Goal: Find specific page/section: Find specific page/section

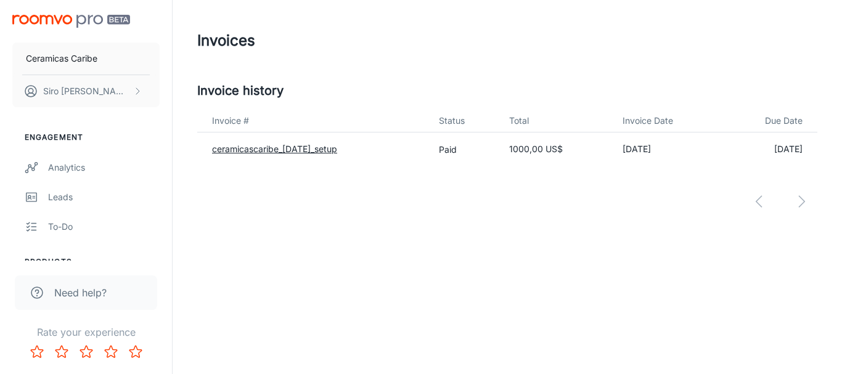
click at [264, 148] on link "ceramicascaribe_[DATE]_setup" at bounding box center [274, 149] width 125 height 10
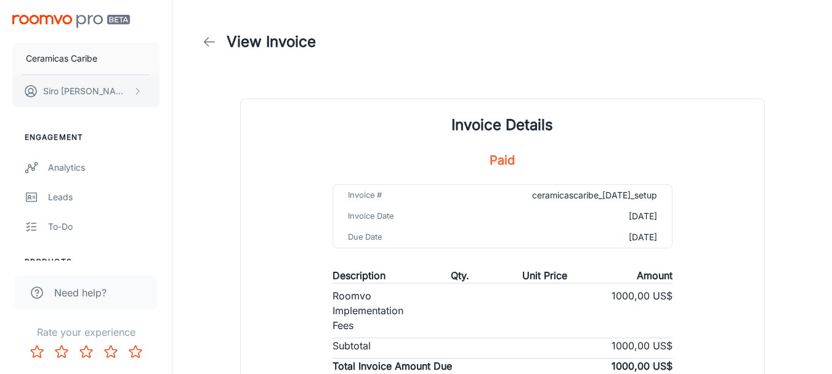
click at [135, 94] on icon "scrollable content" at bounding box center [137, 91] width 10 height 10
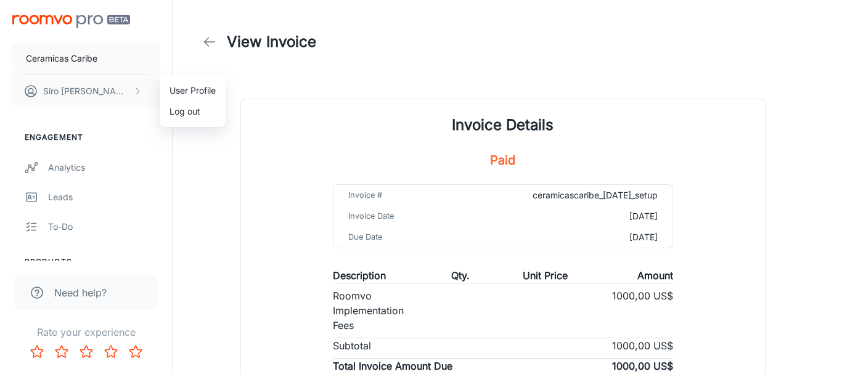
click at [184, 92] on li "User Profile" at bounding box center [193, 90] width 66 height 21
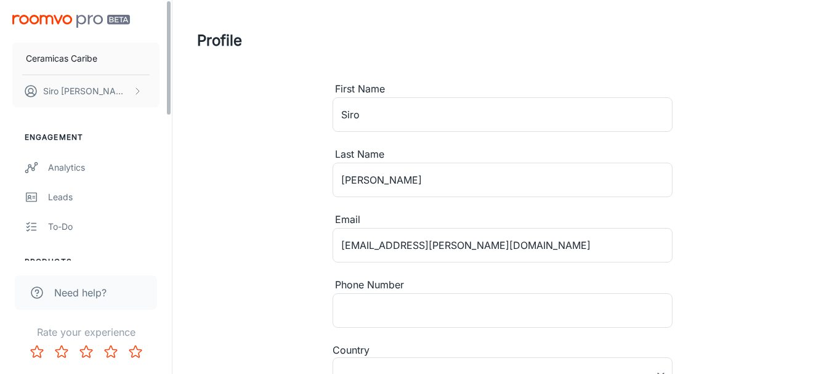
type input "[GEOGRAPHIC_DATA]"
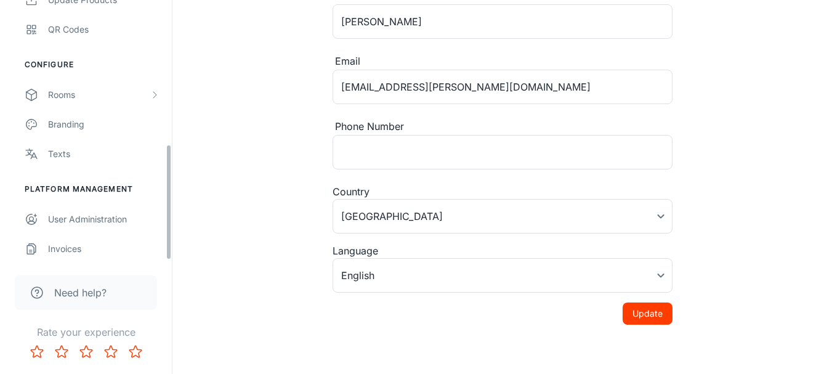
scroll to position [325, 0]
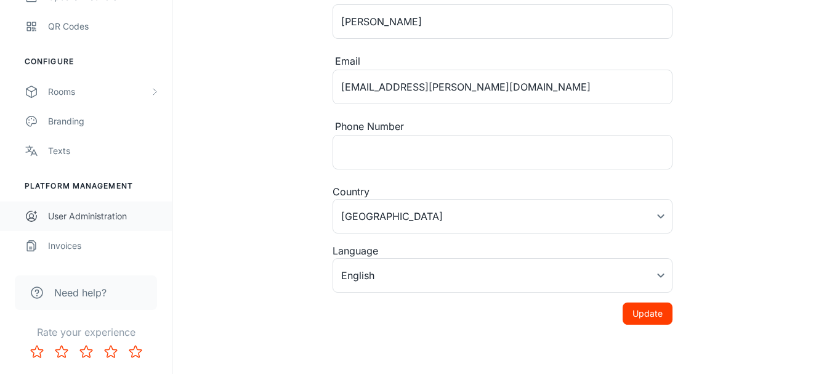
click at [80, 216] on div "User Administration" at bounding box center [104, 216] width 112 height 14
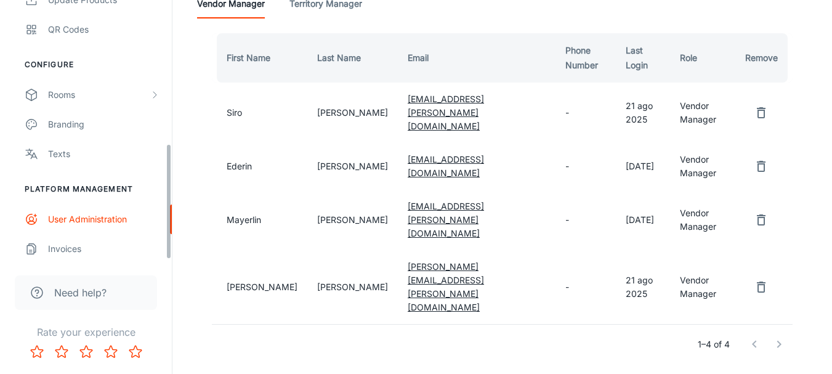
scroll to position [325, 0]
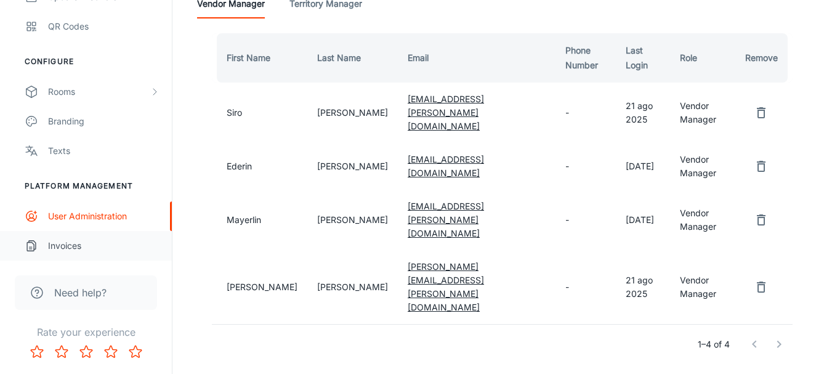
click at [58, 246] on div "Invoices" at bounding box center [104, 246] width 112 height 14
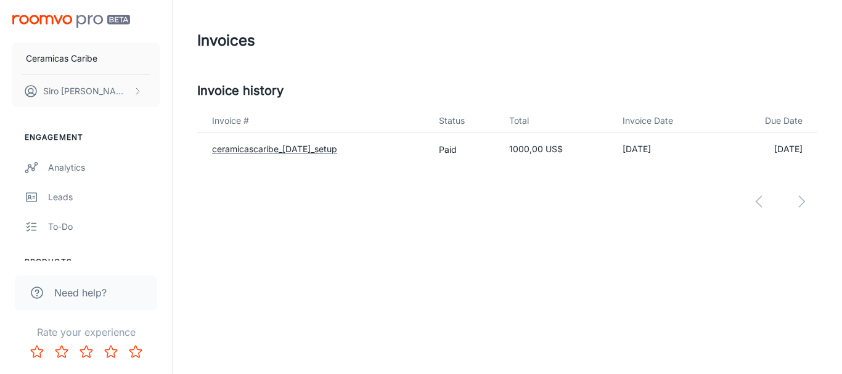
click at [280, 147] on link "ceramicascaribe_[DATE]_setup" at bounding box center [274, 149] width 125 height 10
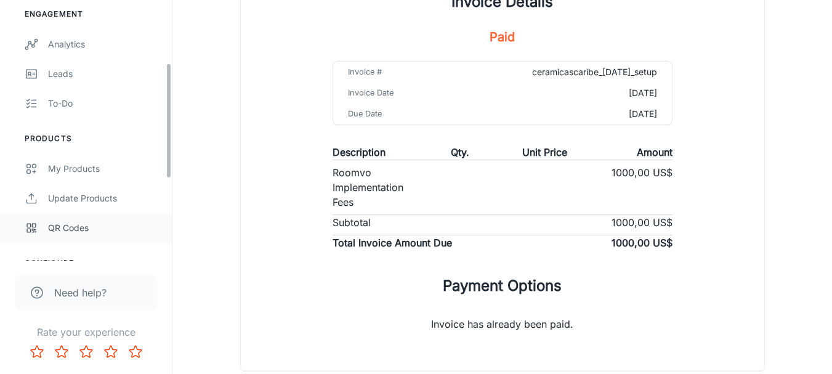
scroll to position [325, 0]
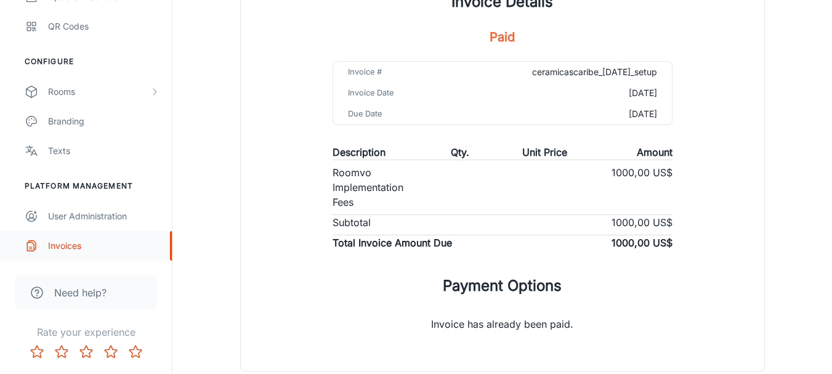
click at [64, 247] on div "Invoices" at bounding box center [104, 246] width 112 height 14
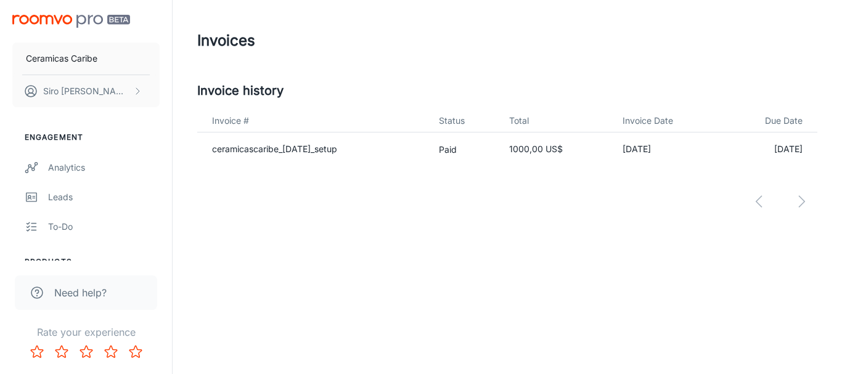
click at [801, 201] on div at bounding box center [507, 192] width 620 height 52
click at [757, 202] on div at bounding box center [507, 192] width 620 height 52
click at [297, 148] on link "ceramicascaribe_[DATE]_setup" at bounding box center [274, 149] width 125 height 10
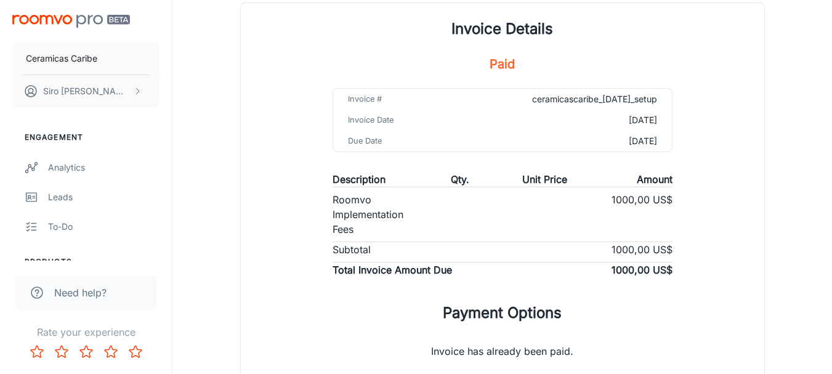
scroll to position [97, 0]
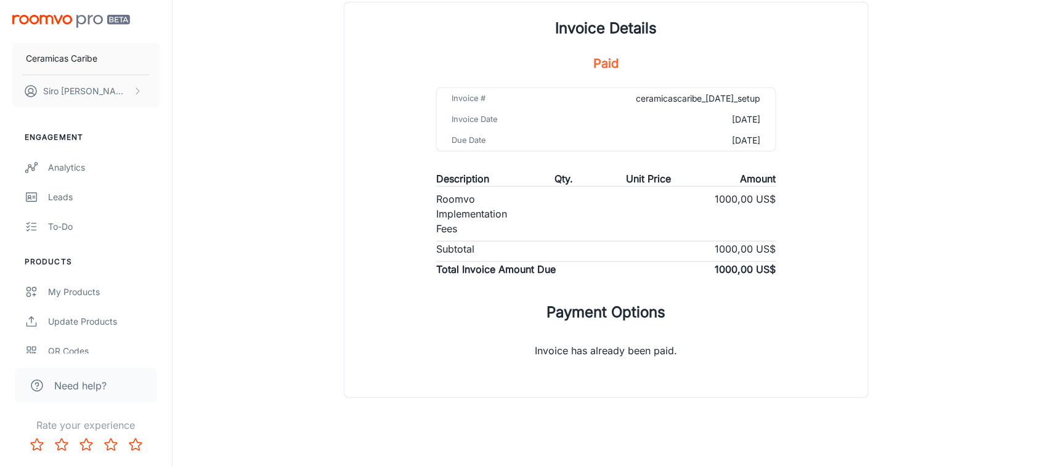
drag, startPoint x: 822, startPoint y: 1, endPoint x: 734, endPoint y: 56, distance: 103.6
click at [719, 48] on div "Invoice Details Paid Invoice # ceramicascaribe_[DATE]_setup Invoice Date [DATE]…" at bounding box center [606, 199] width 524 height 395
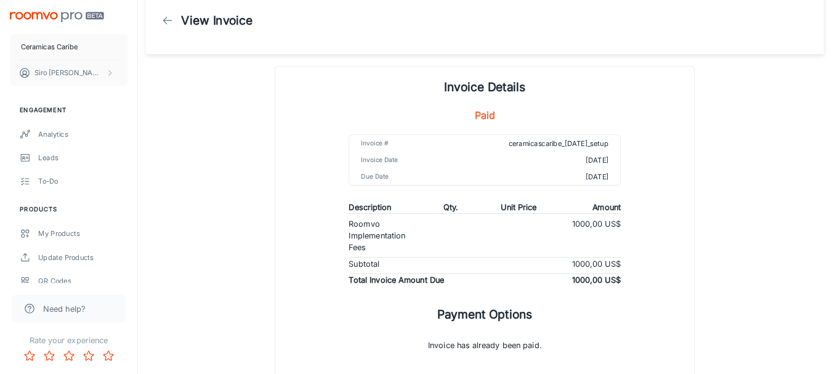
scroll to position [0, 0]
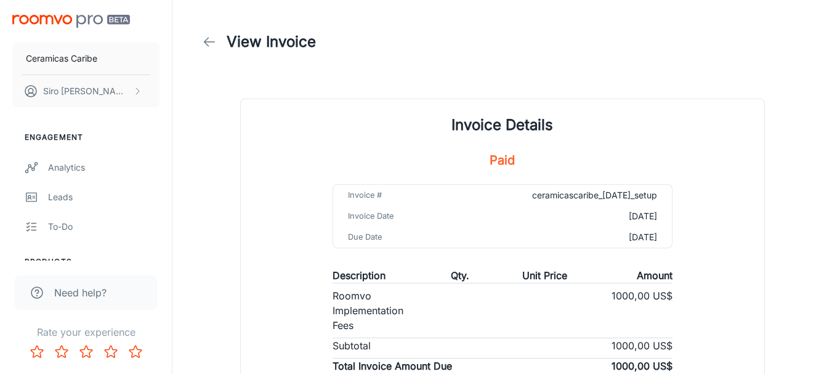
drag, startPoint x: 996, startPoint y: 1, endPoint x: 593, endPoint y: 63, distance: 407.7
click at [593, 61] on header "View Invoice" at bounding box center [502, 42] width 640 height 84
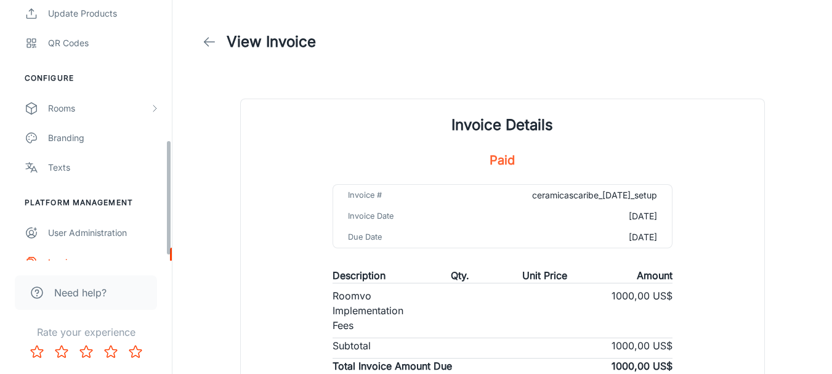
scroll to position [325, 0]
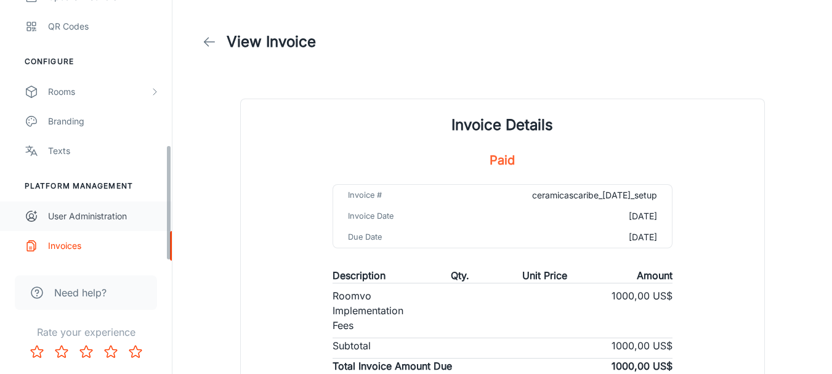
click at [59, 214] on div "User Administration" at bounding box center [104, 216] width 112 height 14
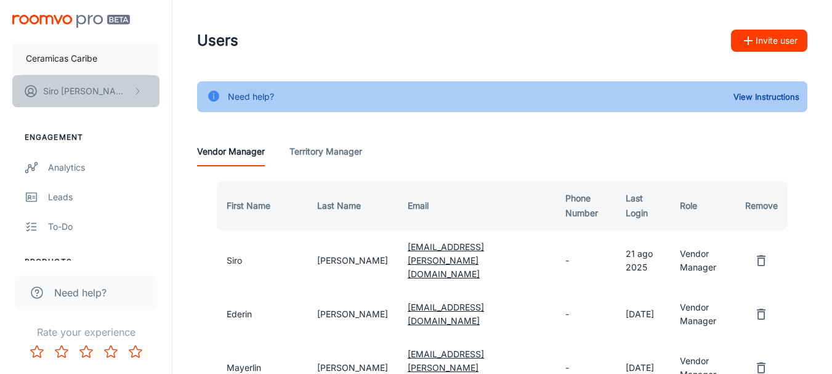
click at [64, 92] on p "[PERSON_NAME]" at bounding box center [86, 91] width 87 height 14
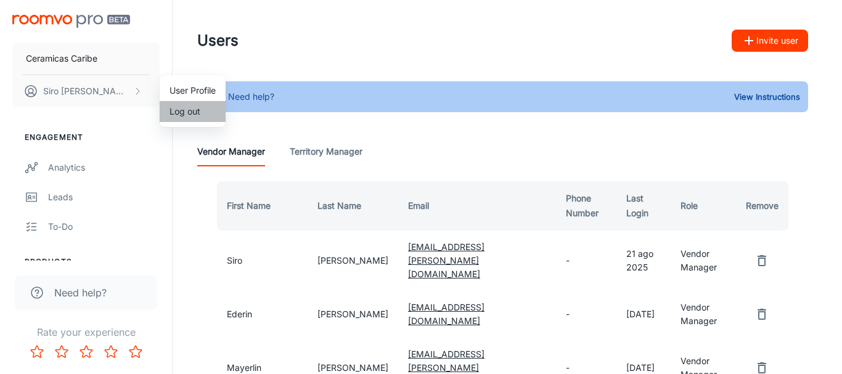
click at [205, 114] on li "Log out" at bounding box center [193, 111] width 66 height 21
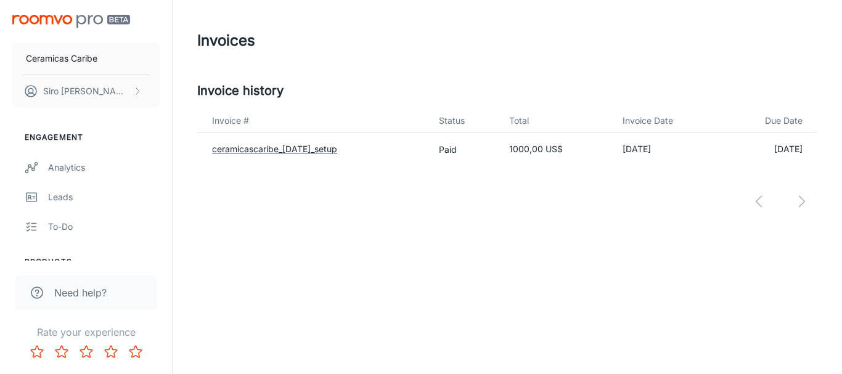
click at [274, 148] on link "ceramicascaribe_[DATE]_setup" at bounding box center [274, 149] width 125 height 10
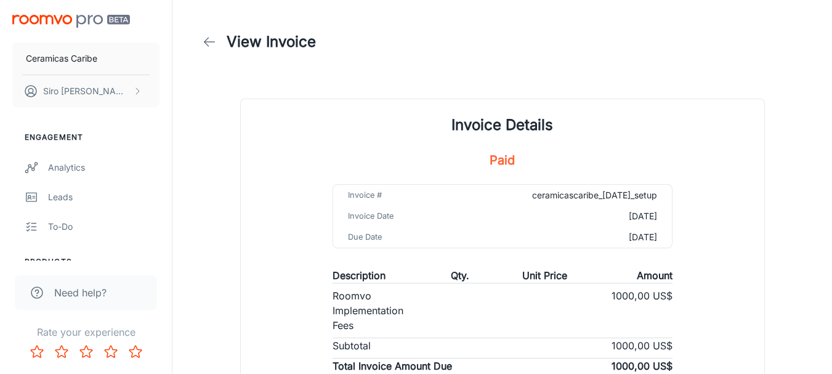
click at [211, 43] on icon at bounding box center [209, 41] width 15 height 15
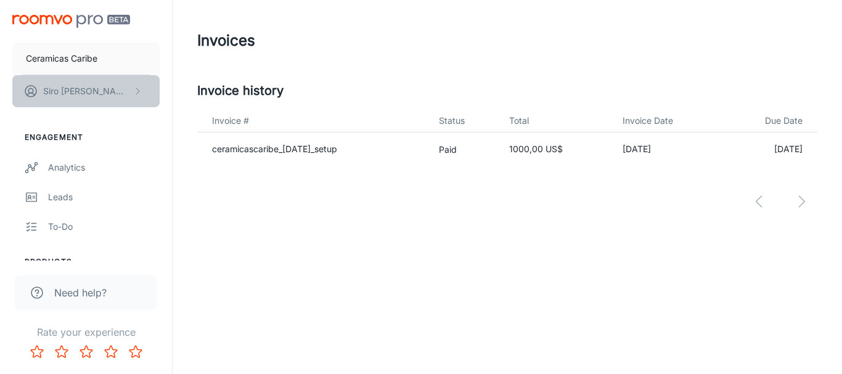
click at [71, 91] on p "[PERSON_NAME]" at bounding box center [86, 91] width 87 height 14
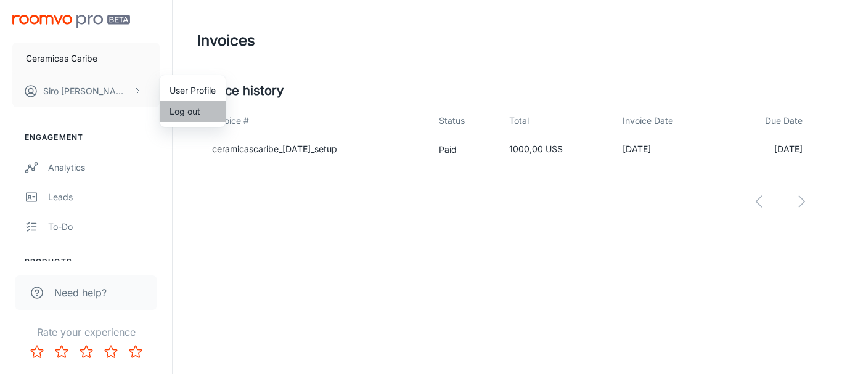
click at [185, 114] on li "Log out" at bounding box center [193, 111] width 66 height 21
